Goal: Task Accomplishment & Management: Use online tool/utility

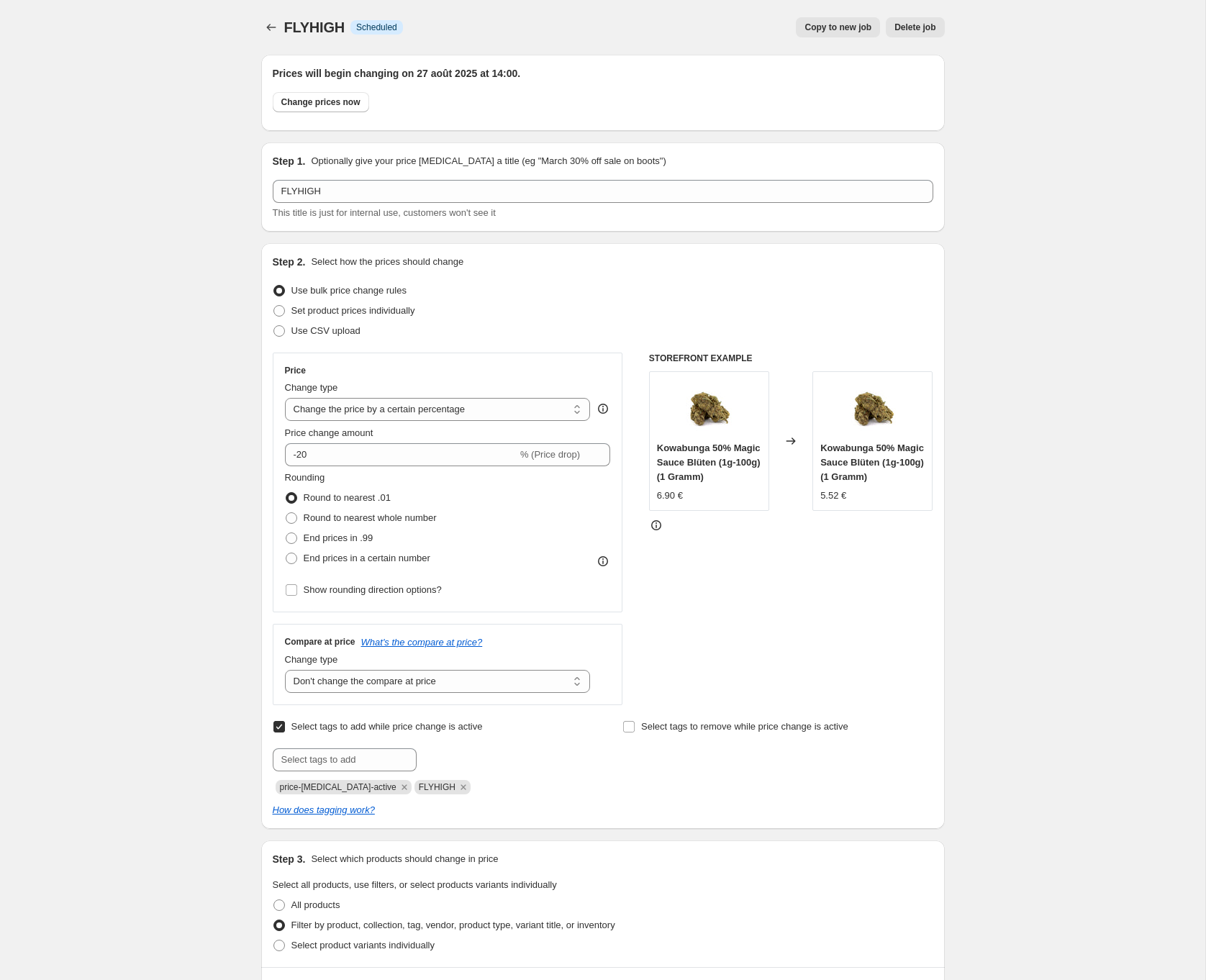
select select "percentage"
select select "no_change"
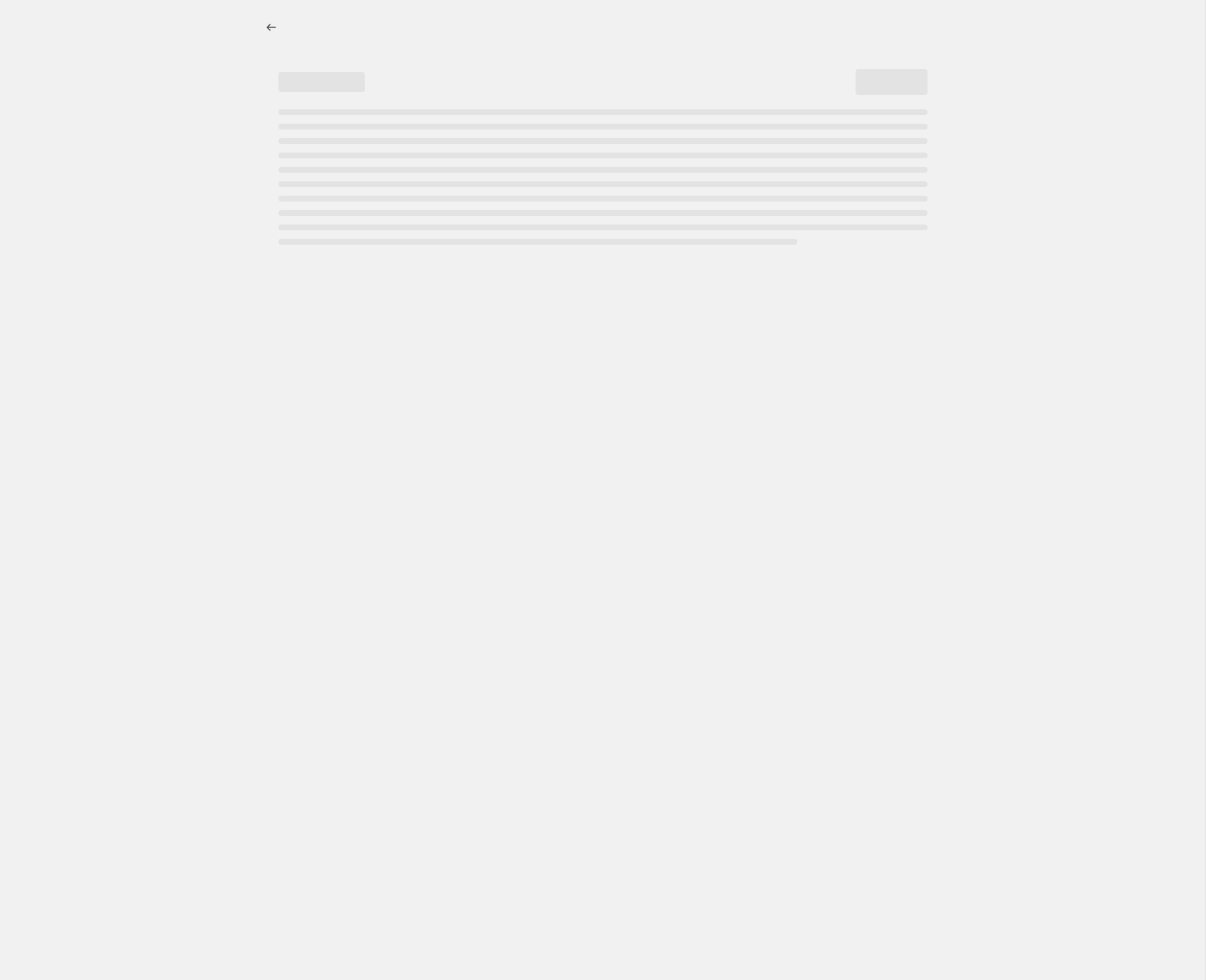
select select "percentage"
select select "no_change"
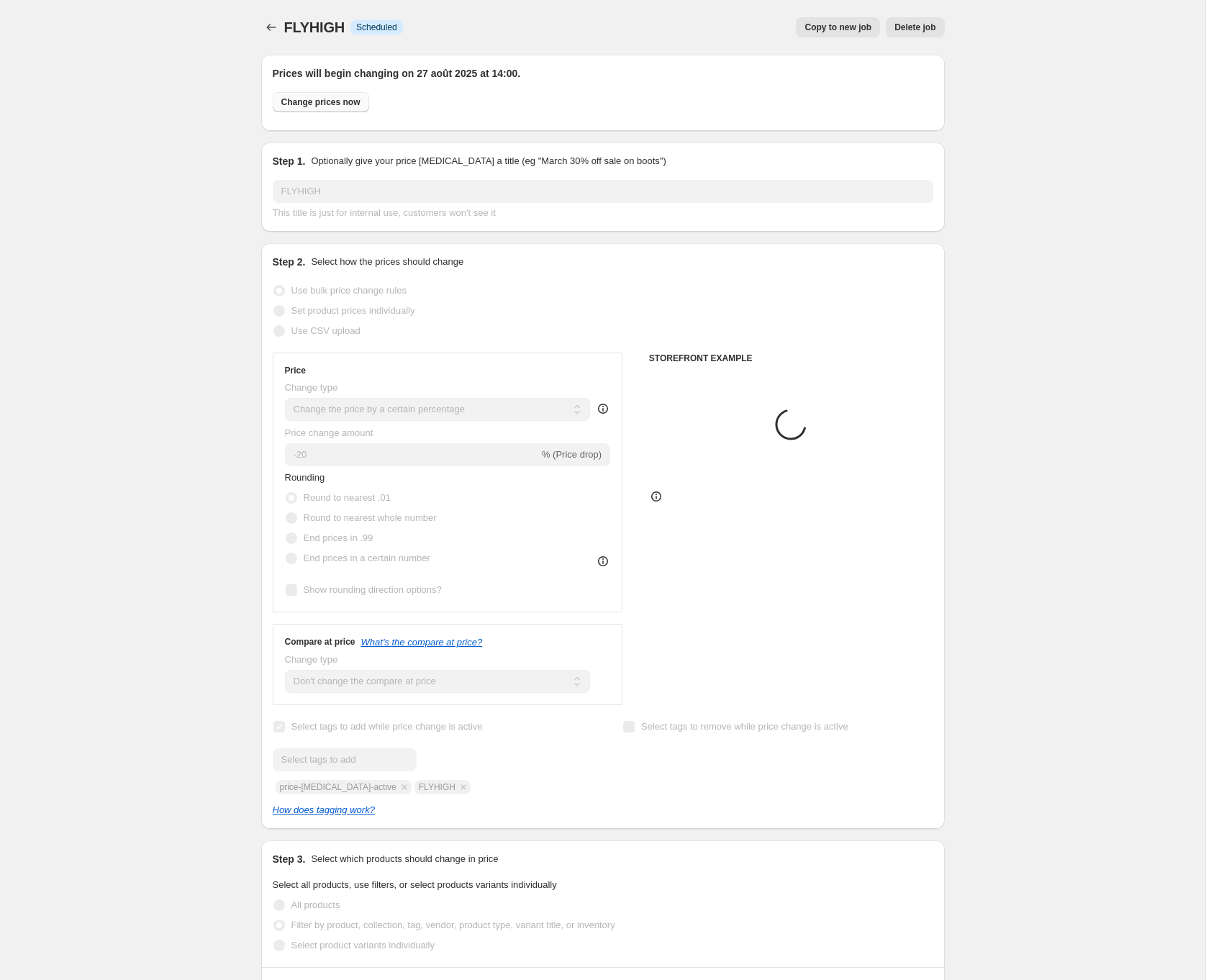
select select "product"
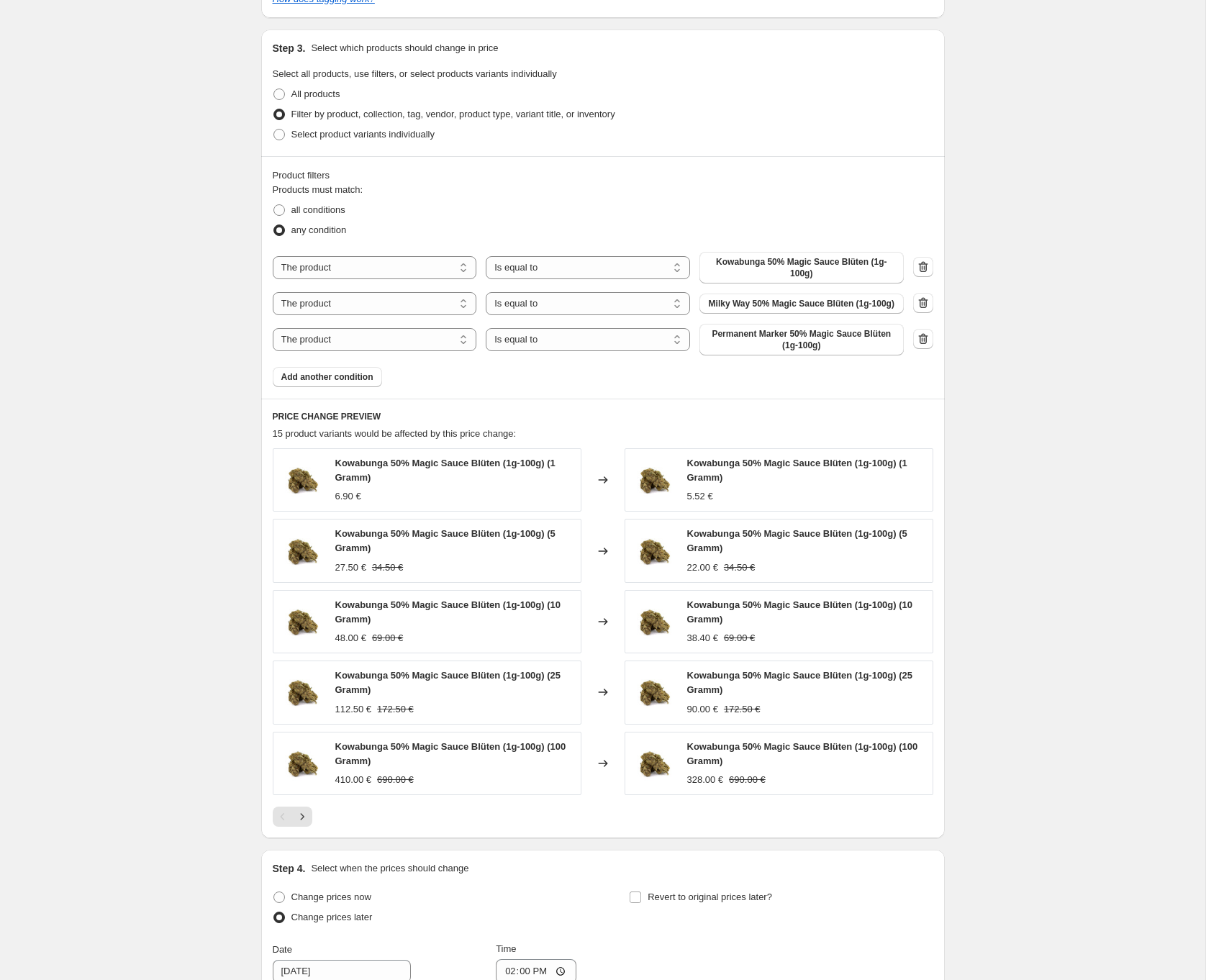
scroll to position [1170, 0]
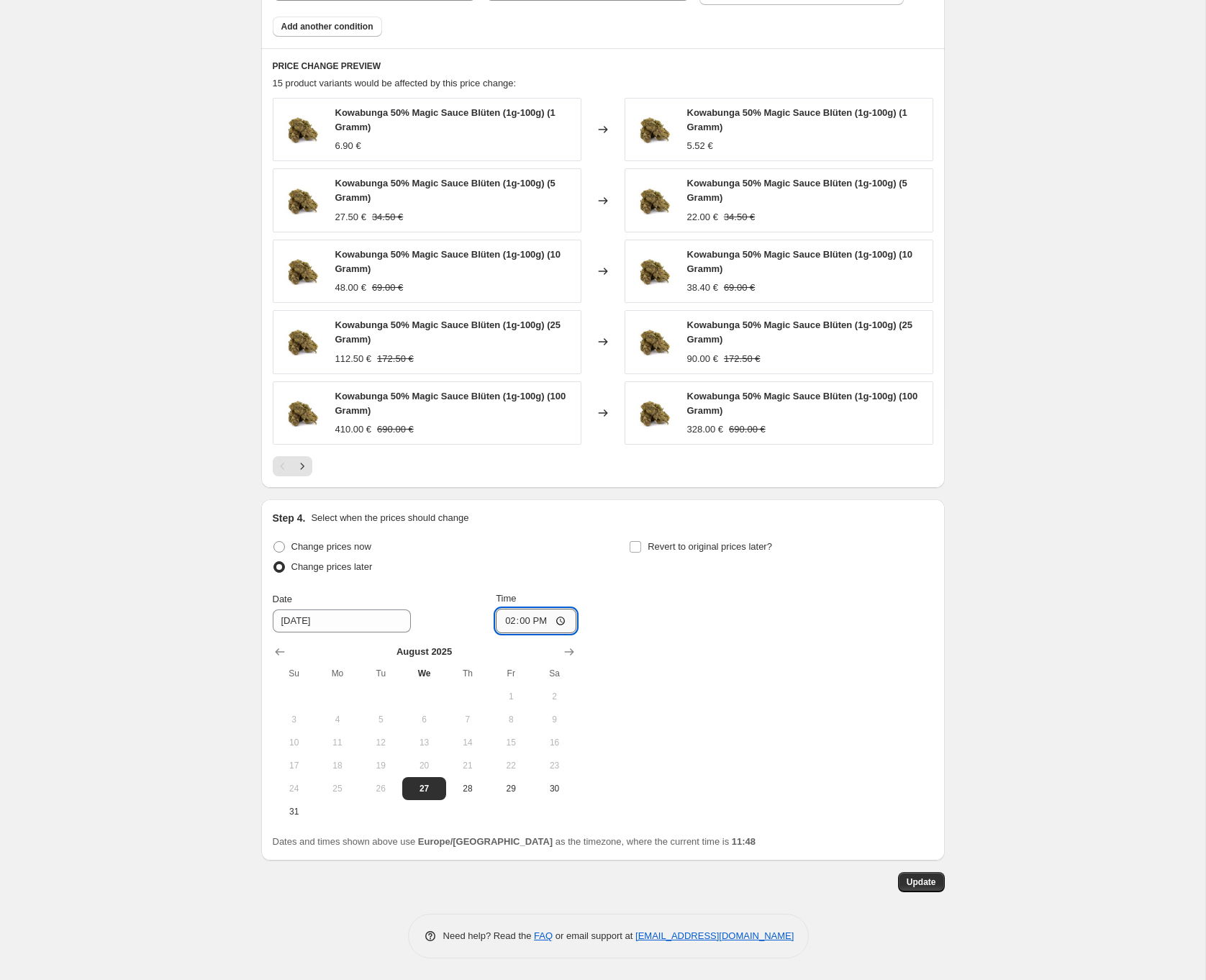
click at [527, 619] on input "14:00" at bounding box center [536, 621] width 80 height 24
type input "11:50"
click at [753, 625] on div "Change prices now Change prices later Date [DATE] Time 11:50 [DATE] Su Mo Tu We…" at bounding box center [603, 680] width 661 height 286
click at [927, 881] on span "Update" at bounding box center [921, 882] width 29 height 11
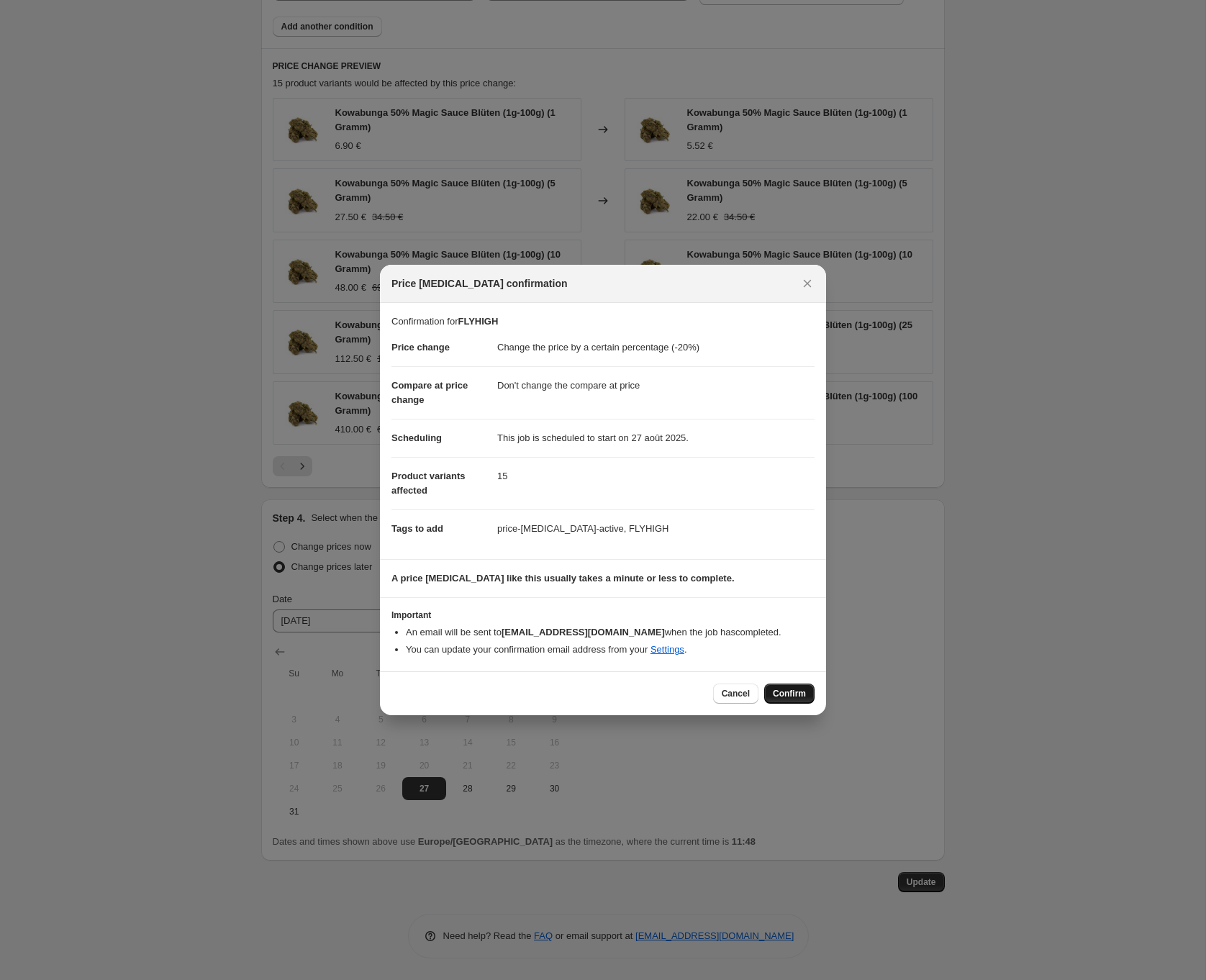
click at [795, 694] on span "Confirm" at bounding box center [789, 694] width 33 height 11
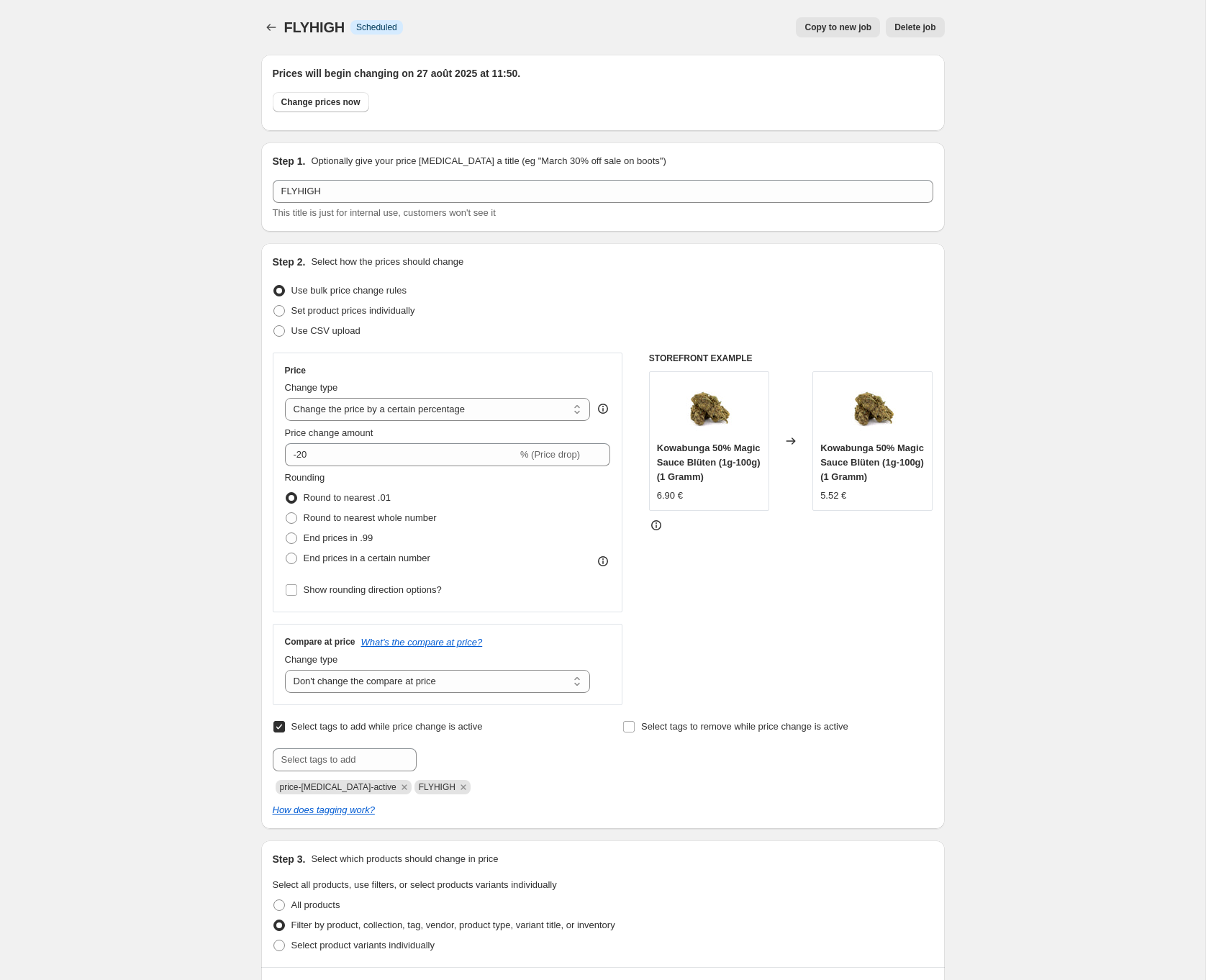
scroll to position [1170, 0]
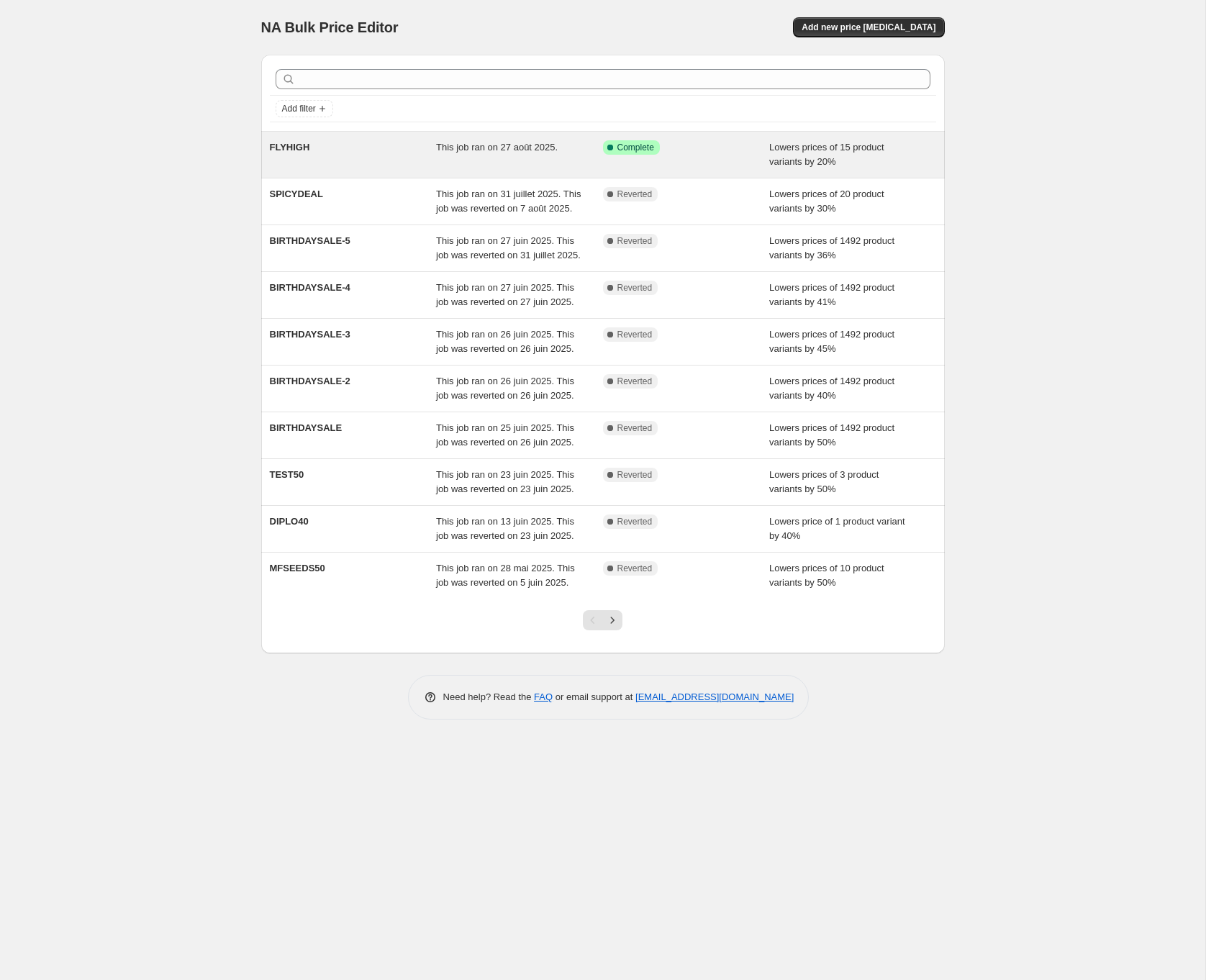
click at [311, 150] on div "FLYHIGH" at bounding box center [354, 154] width 167 height 28
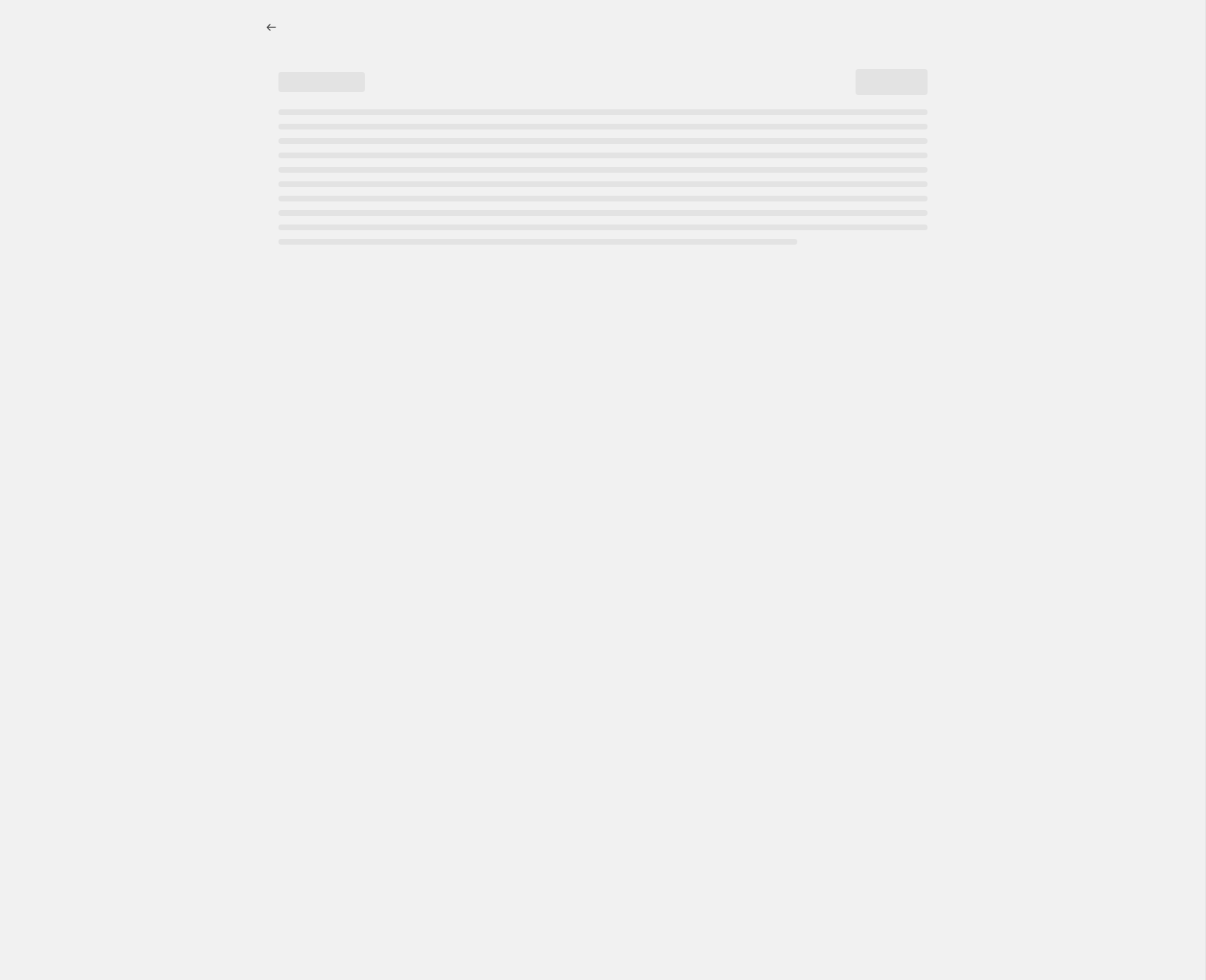
select select "percentage"
select select "no_change"
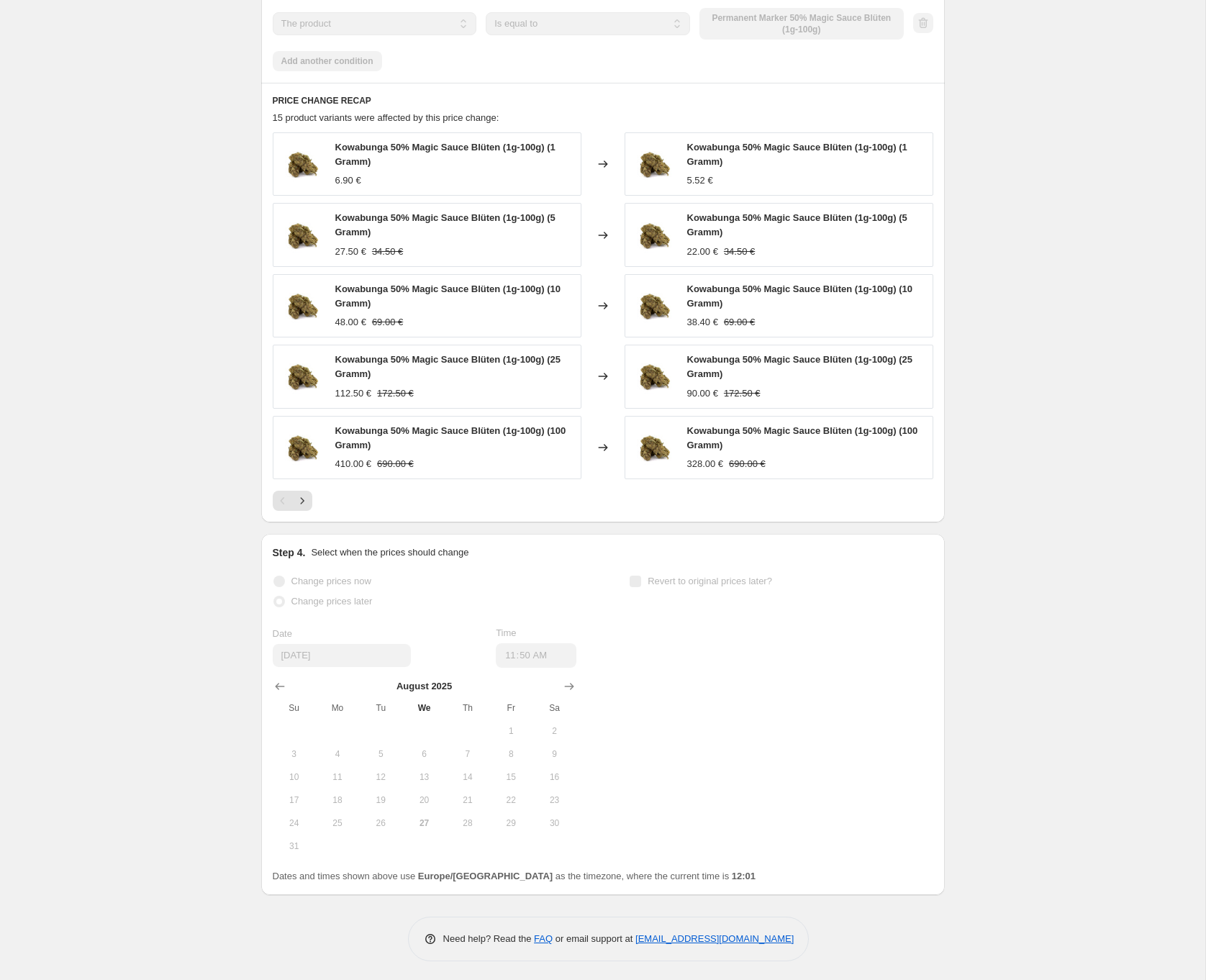
scroll to position [1188, 0]
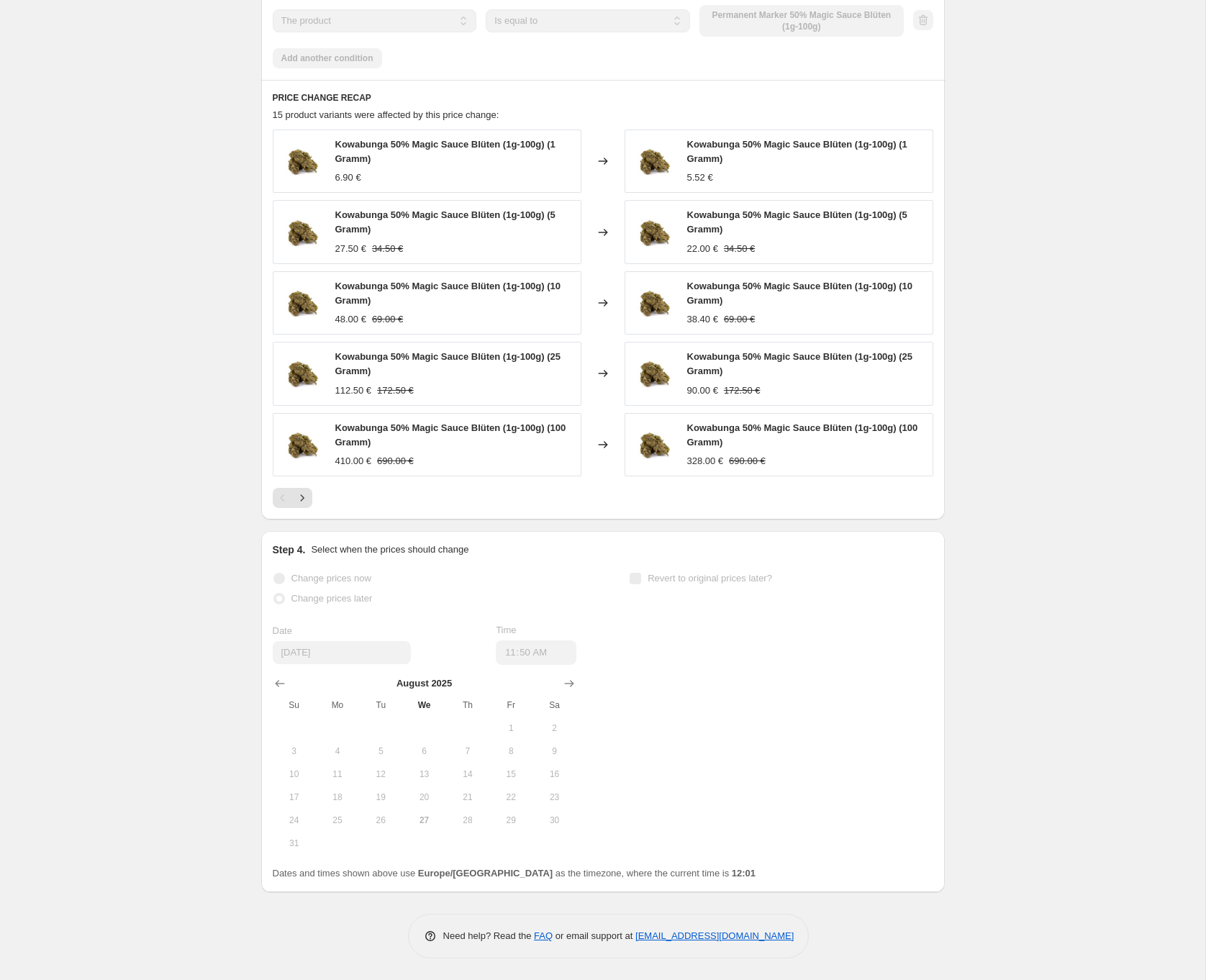
click at [468, 626] on div "Date 8/27/2025 Time 11:50" at bounding box center [424, 644] width 304 height 41
click at [499, 649] on div "Date 8/27/2025 Time 11:50" at bounding box center [424, 644] width 304 height 41
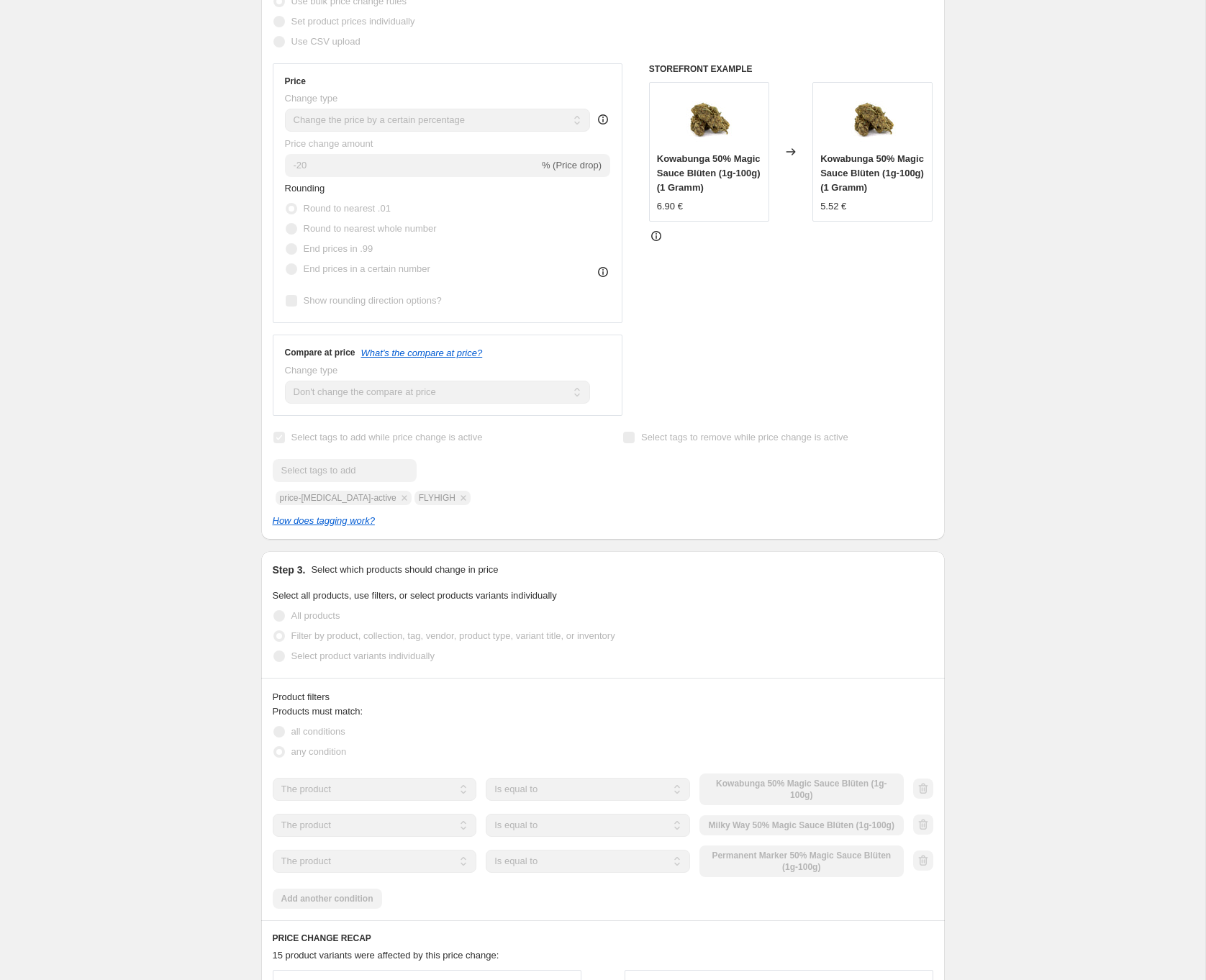
scroll to position [0, 0]
